Goal: Task Accomplishment & Management: Manage account settings

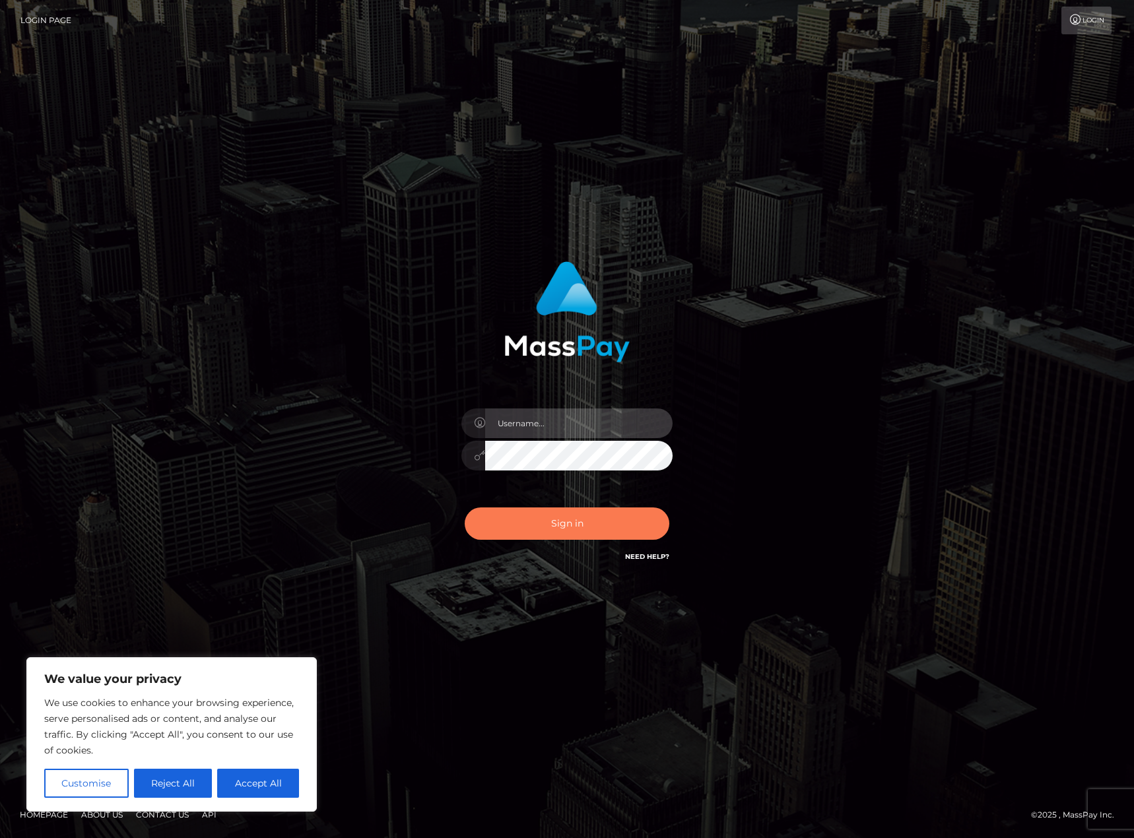
type input "Shany.Luminary"
click at [572, 527] on button "Sign in" at bounding box center [567, 524] width 205 height 32
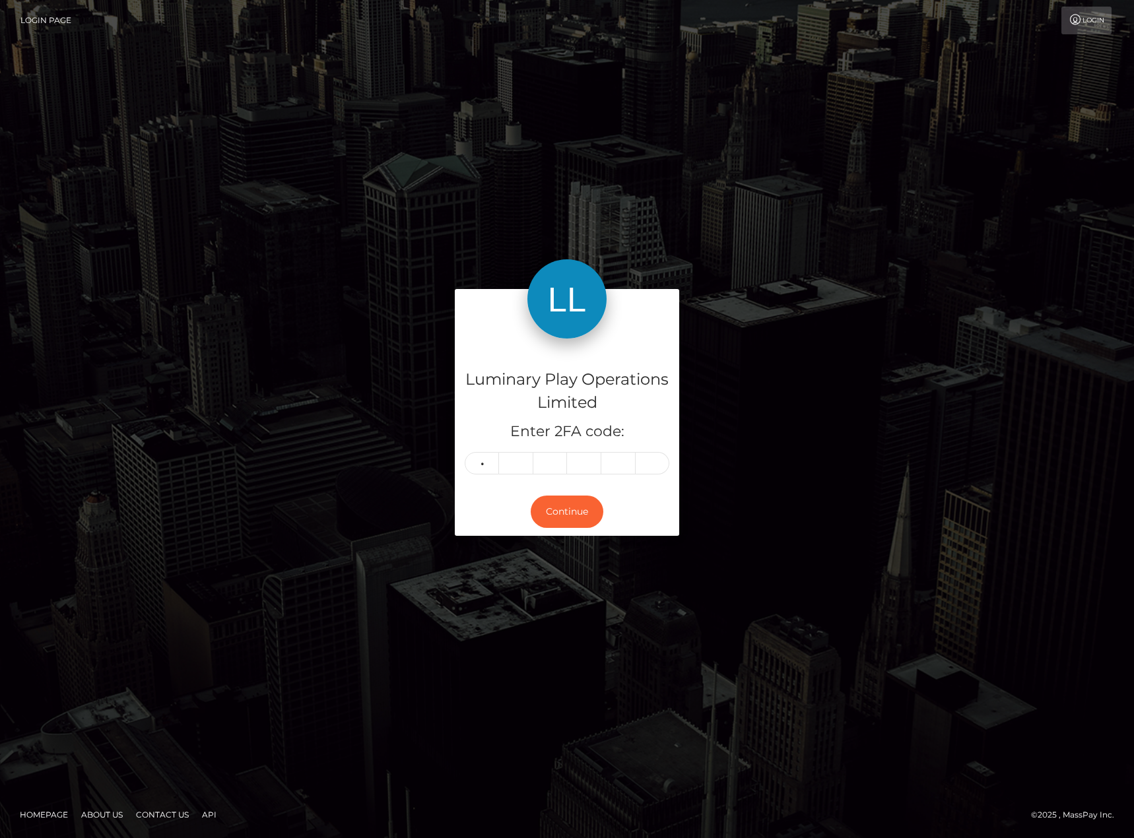
type input "9"
type input "6"
type input "3"
type input "8"
type input "6"
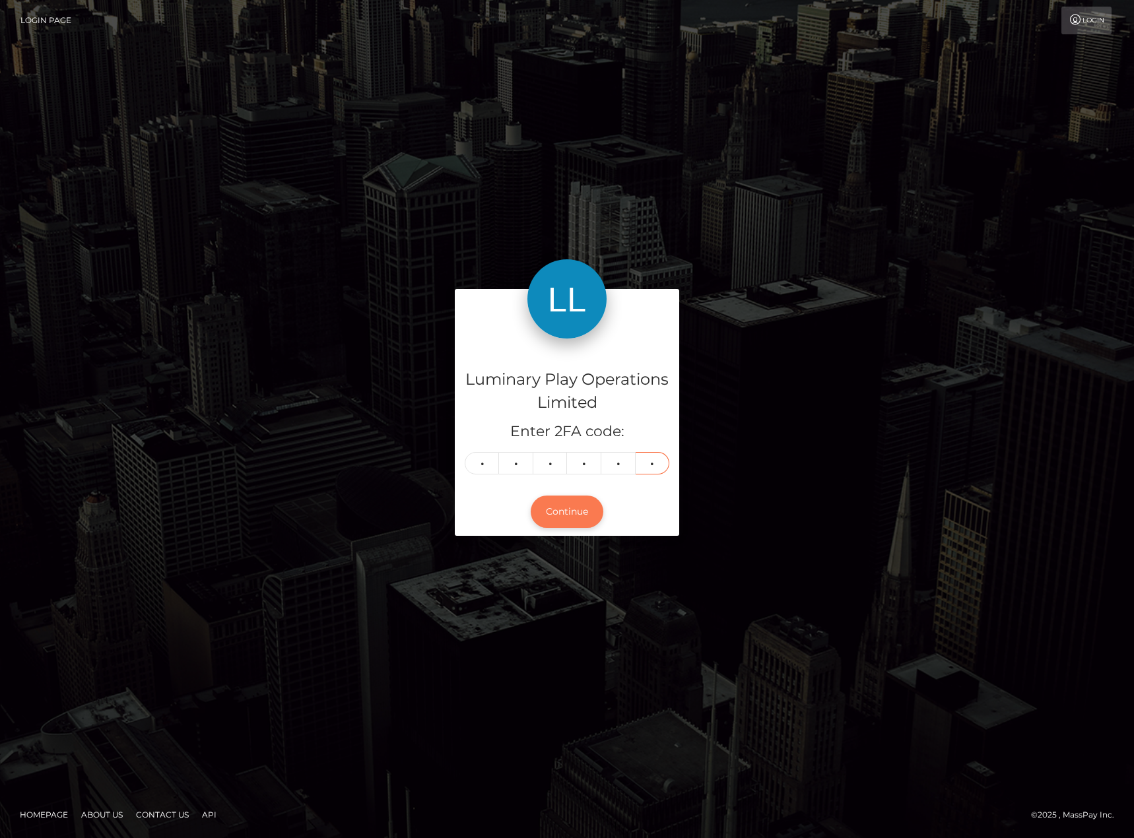
type input "9"
click at [565, 504] on button "Continue" at bounding box center [567, 512] width 73 height 32
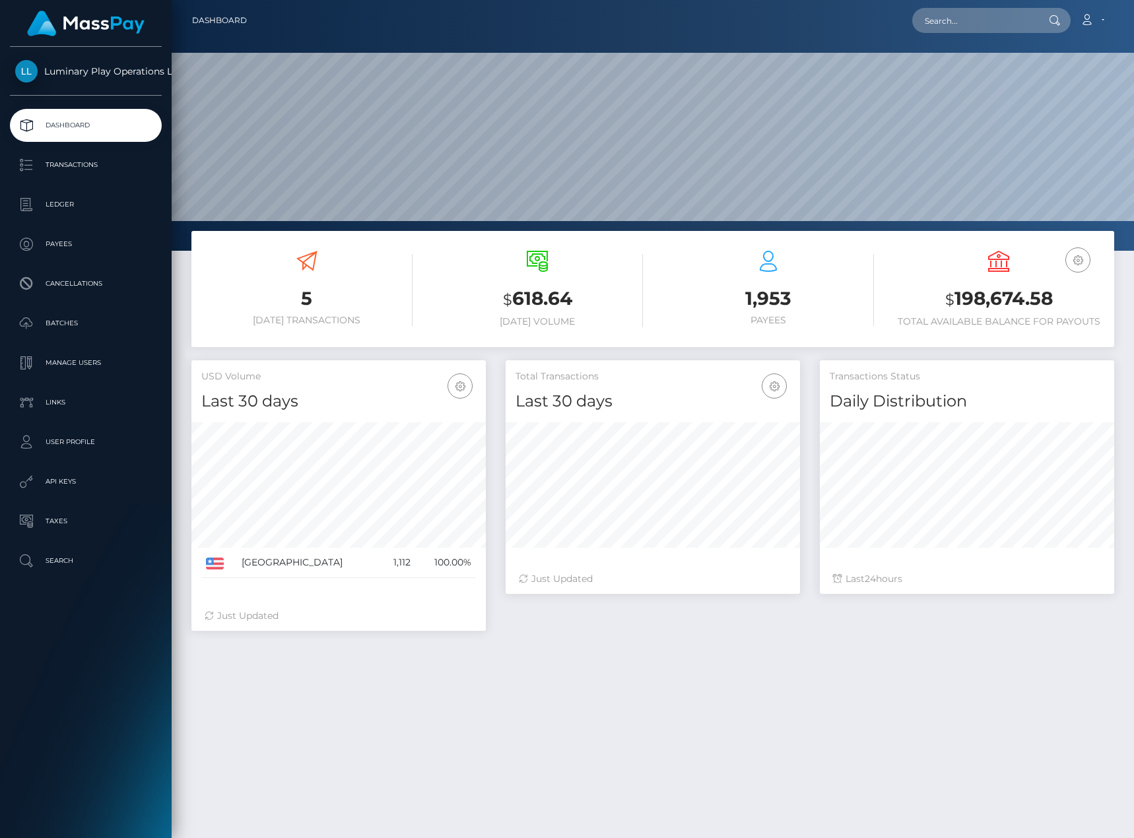
scroll to position [234, 294]
click at [59, 200] on p "Ledger" at bounding box center [85, 205] width 141 height 20
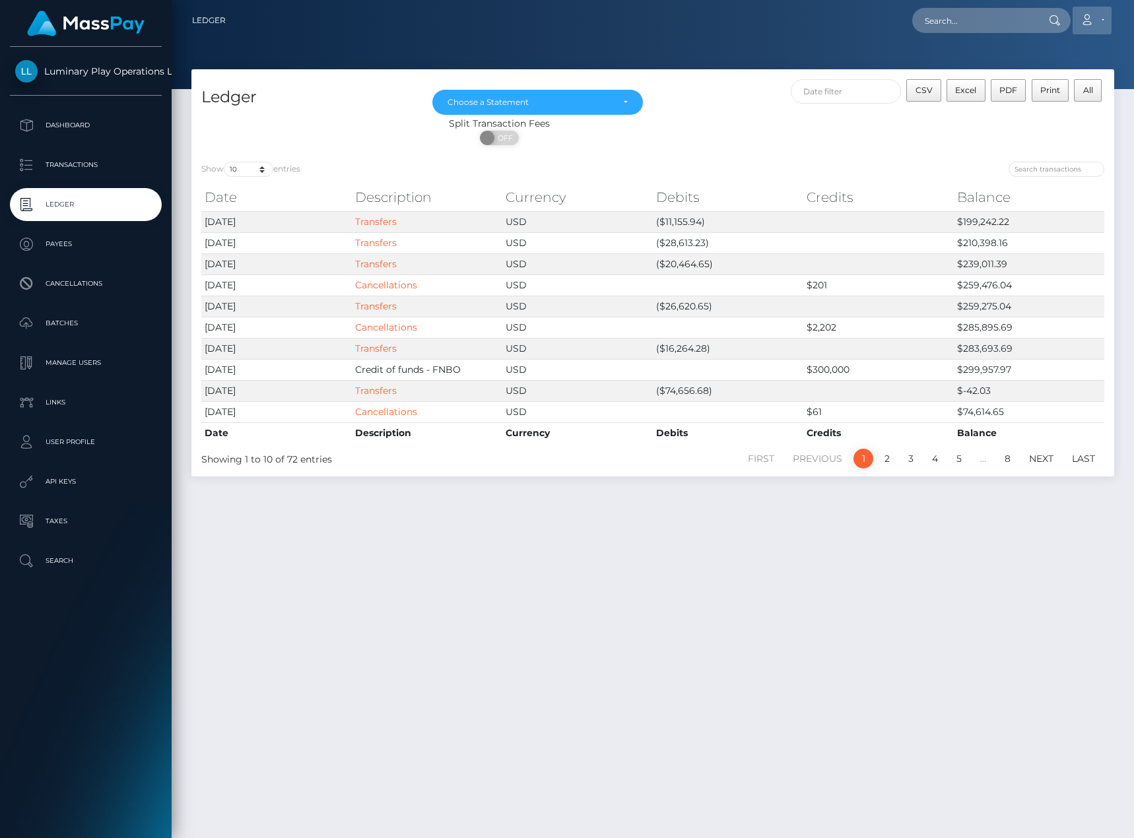
click at [1093, 24] on icon at bounding box center [1087, 20] width 14 height 11
click at [1067, 89] on link "Logout" at bounding box center [1061, 85] width 106 height 24
